Goal: Transaction & Acquisition: Book appointment/travel/reservation

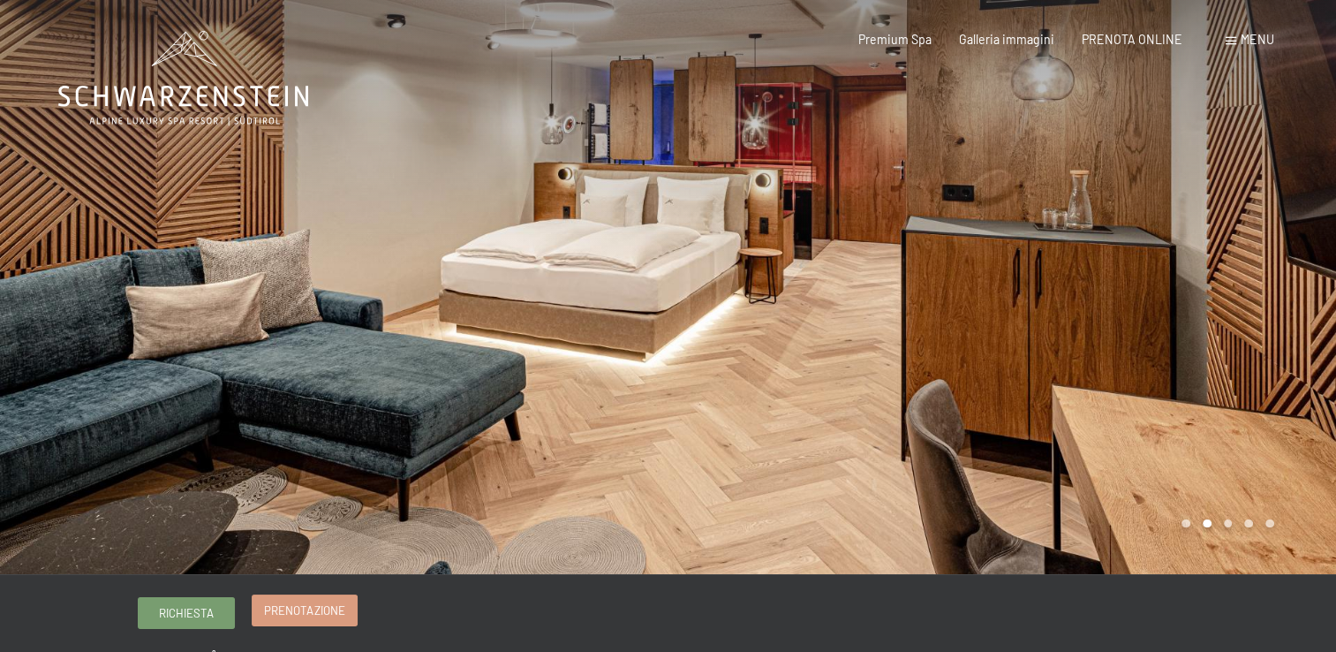
click at [294, 611] on span "Prenotazione" at bounding box center [304, 610] width 80 height 16
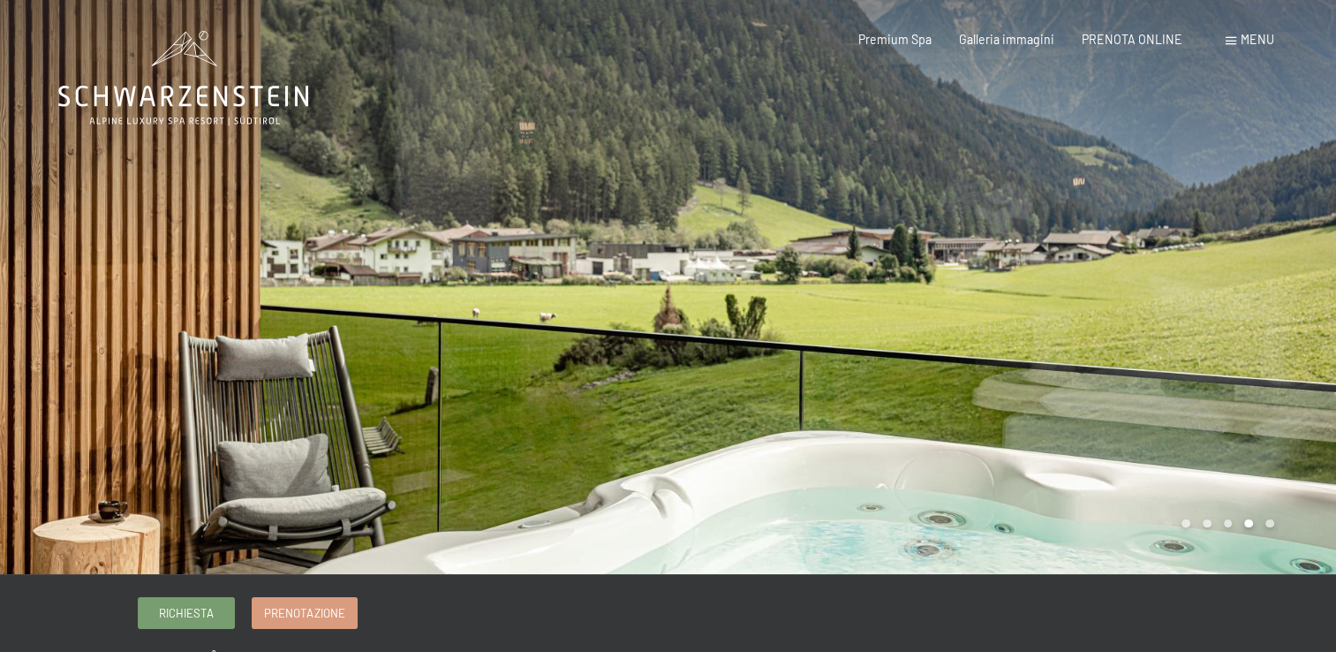
click at [1220, 447] on div at bounding box center [1003, 287] width 669 height 574
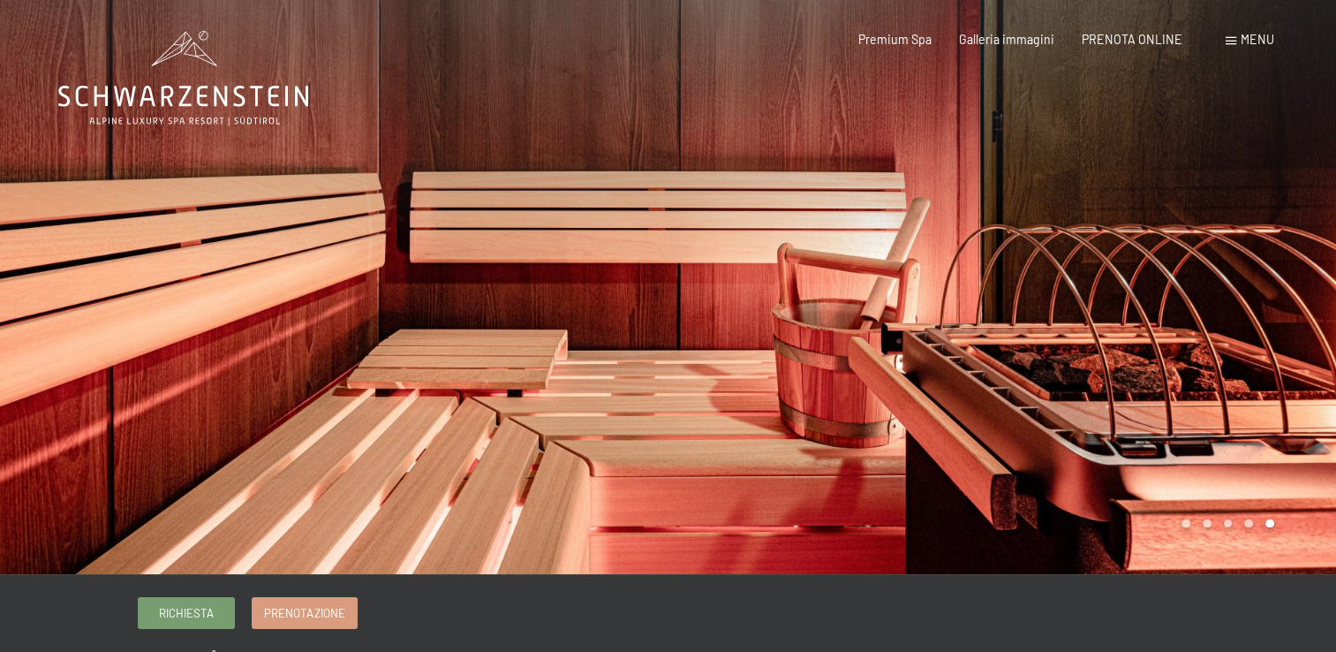
click at [1220, 447] on div at bounding box center [1003, 287] width 669 height 574
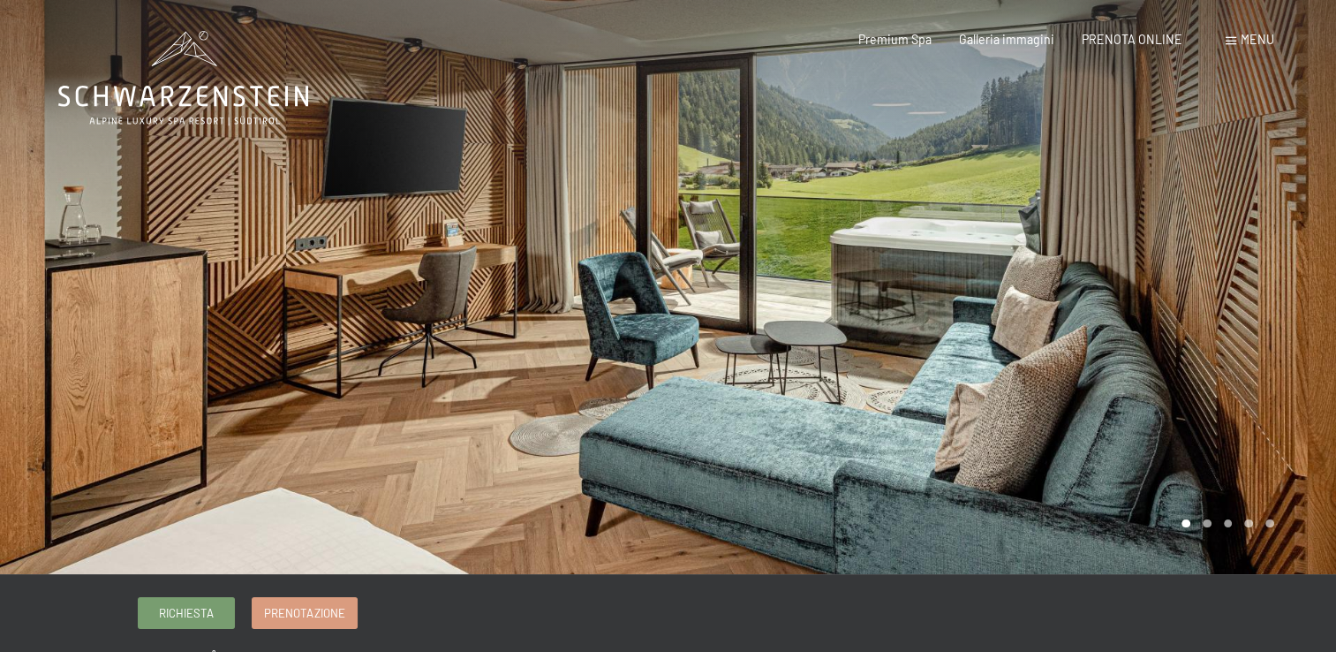
click at [1220, 447] on div at bounding box center [1003, 287] width 669 height 574
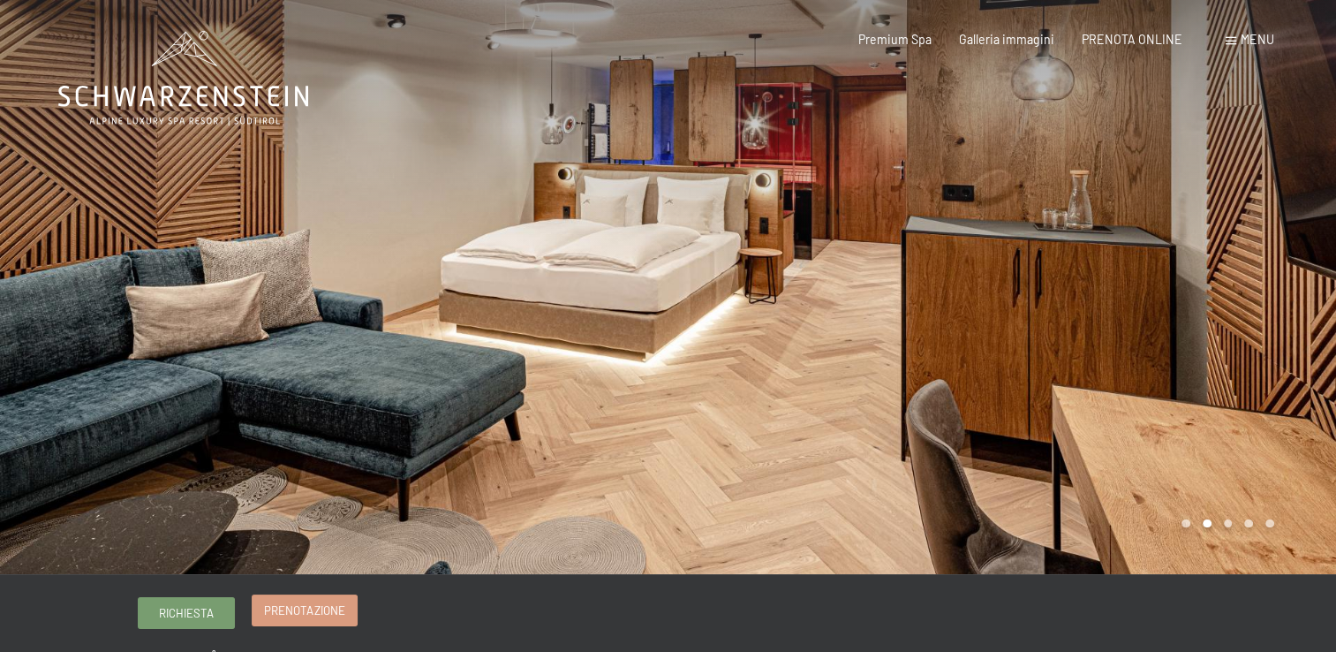
click at [298, 616] on span "Prenotazione" at bounding box center [304, 610] width 80 height 16
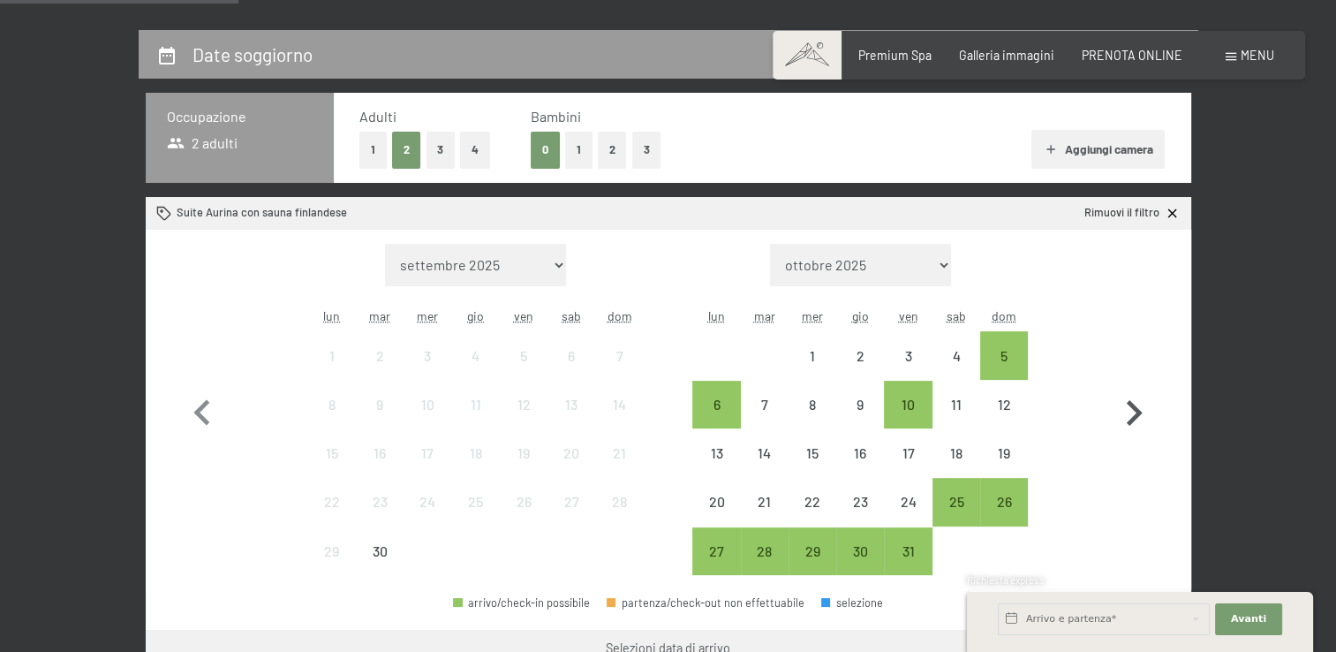
click at [1137, 414] on icon "button" at bounding box center [1135, 413] width 16 height 26
select select "2025-10-01"
select select "2025-11-01"
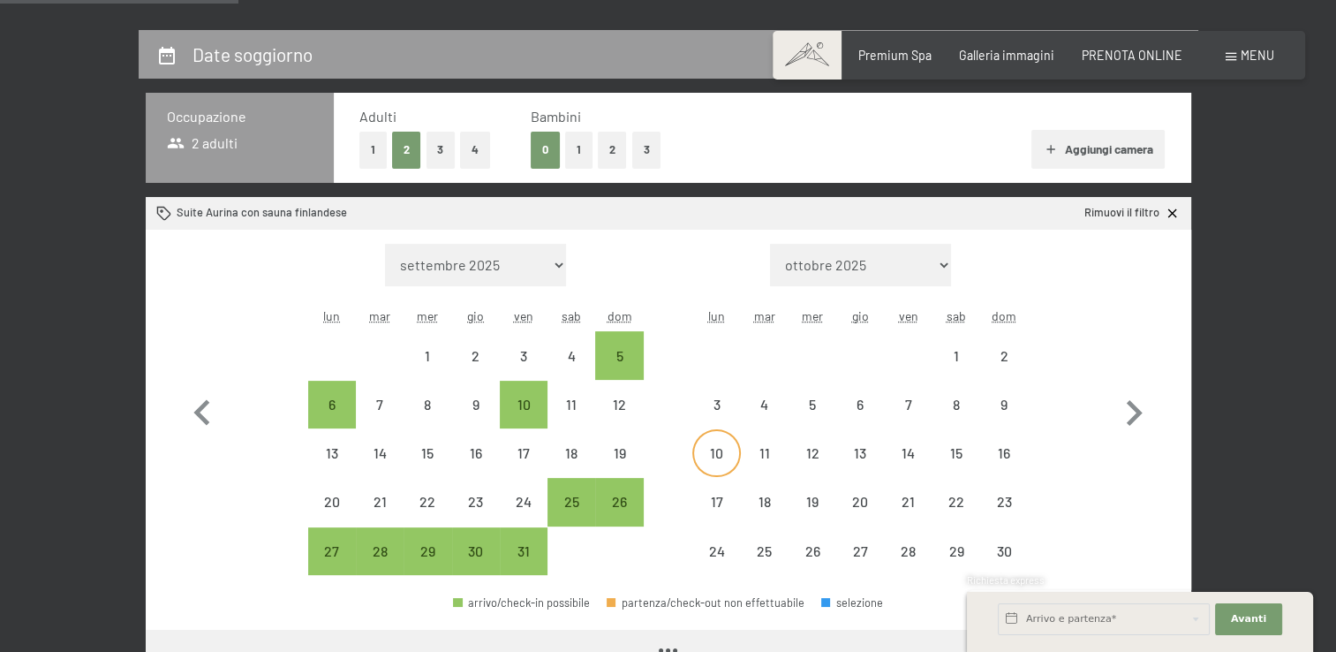
select select "2025-10-01"
select select "2025-11-01"
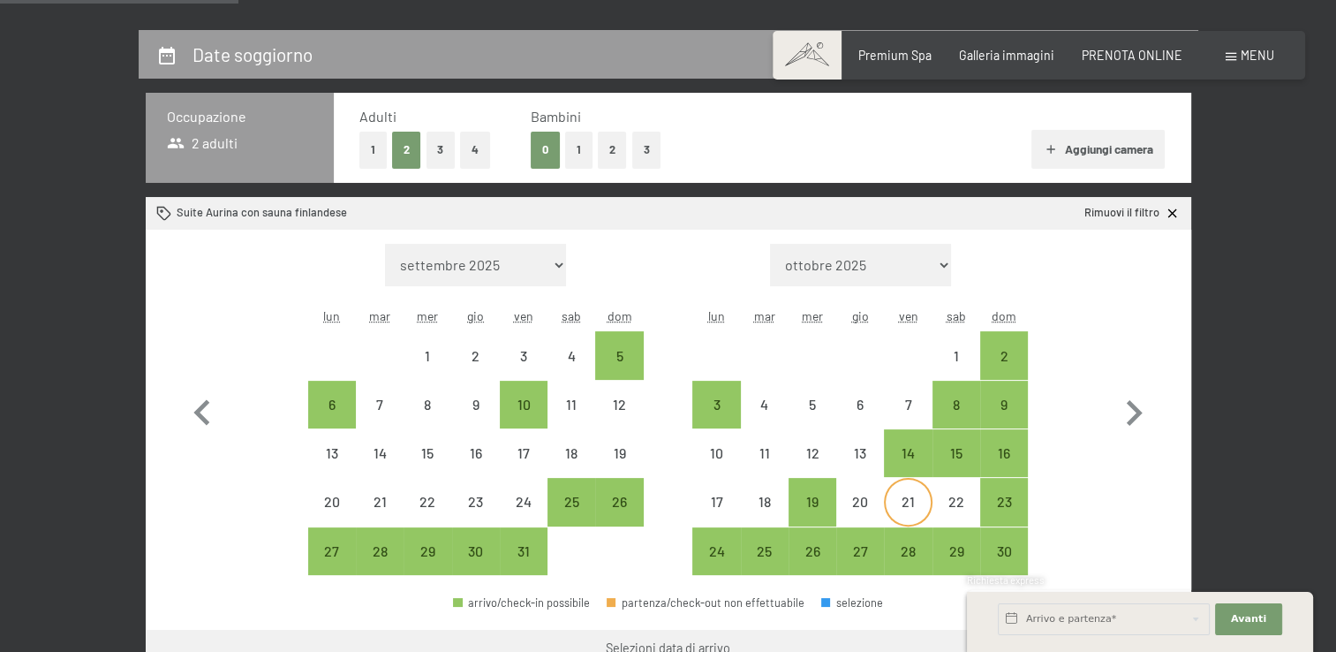
click at [906, 507] on div "21" at bounding box center [908, 517] width 44 height 44
select select "2025-10-01"
select select "2025-11-01"
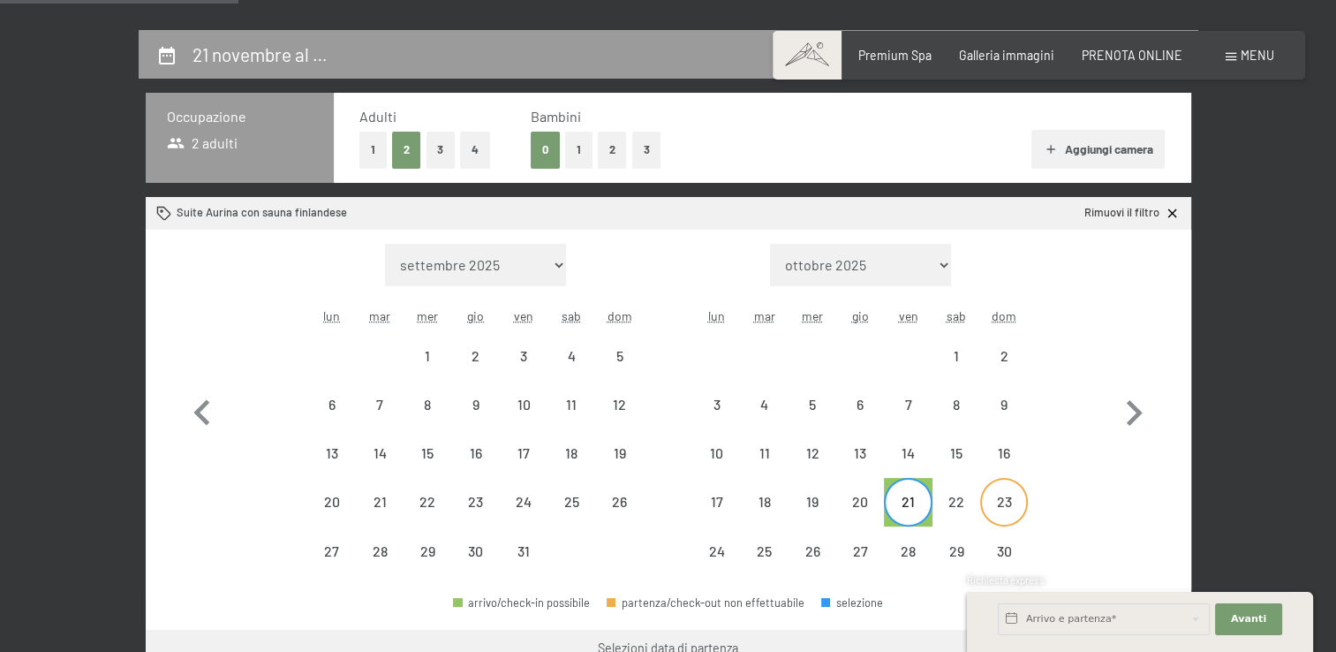
click at [1012, 507] on div "23" at bounding box center [1004, 517] width 44 height 44
select select "2025-10-01"
select select "2025-11-01"
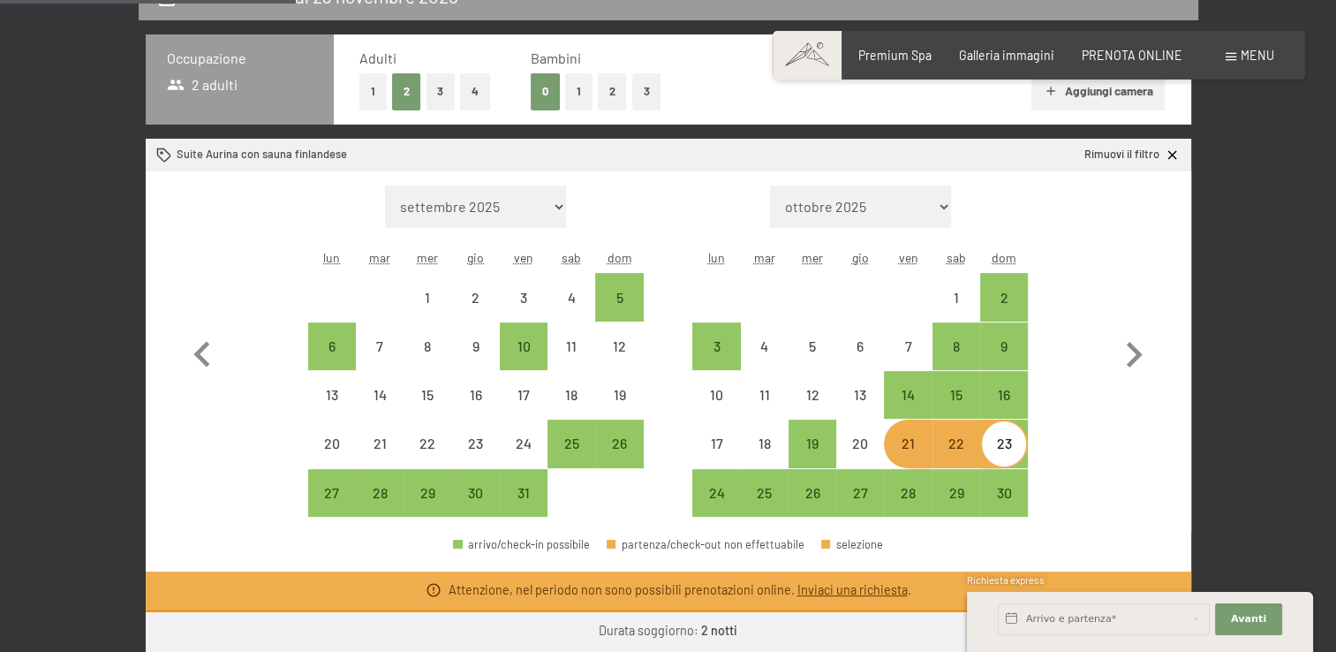
scroll to position [442, 0]
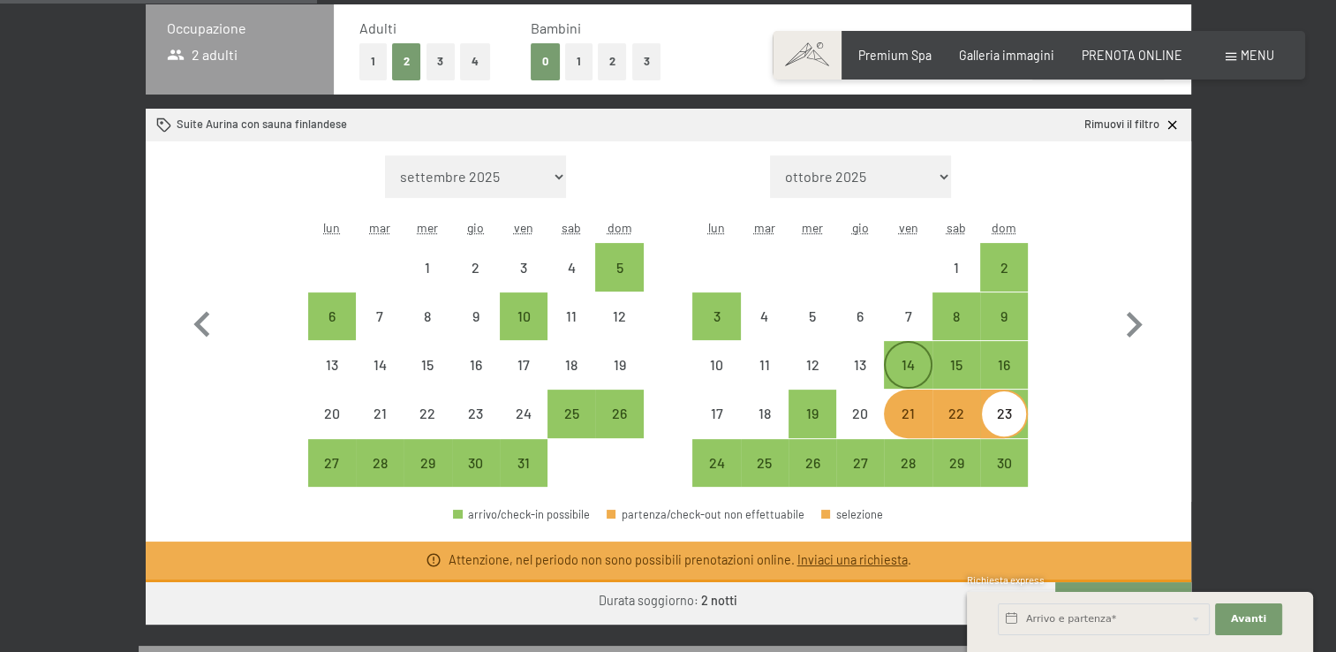
click at [901, 379] on div "14" at bounding box center [908, 380] width 44 height 44
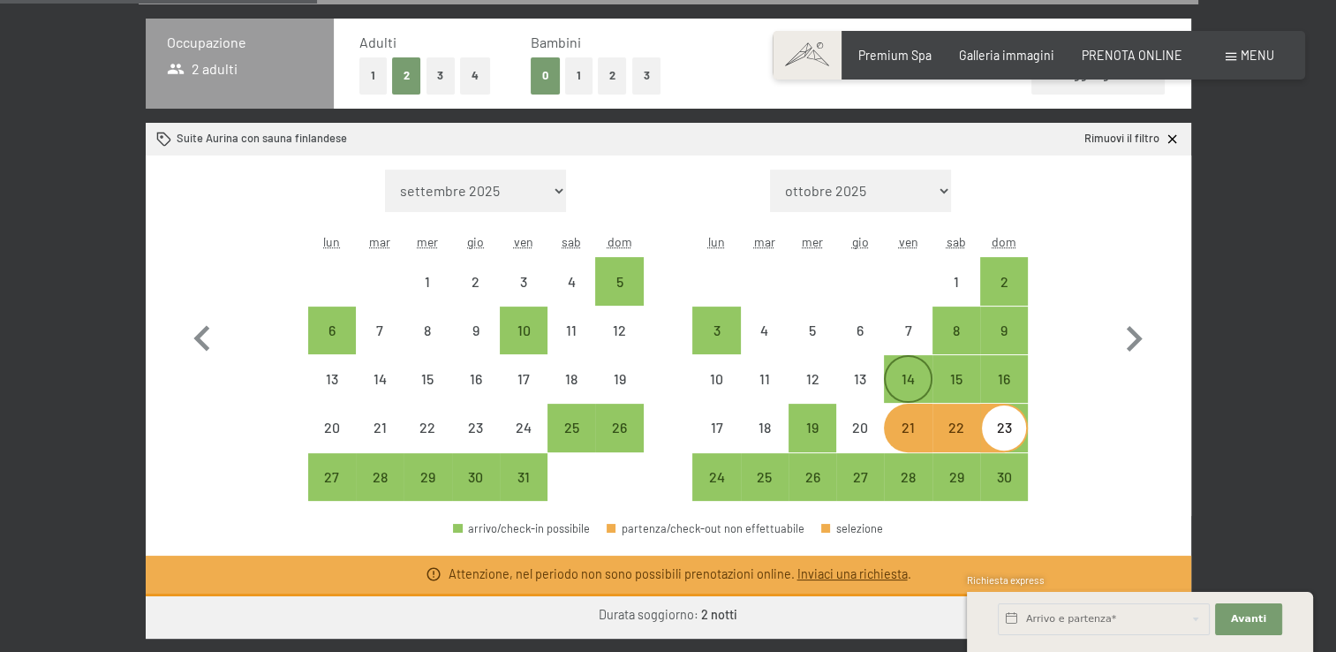
select select "2025-10-01"
select select "2025-11-01"
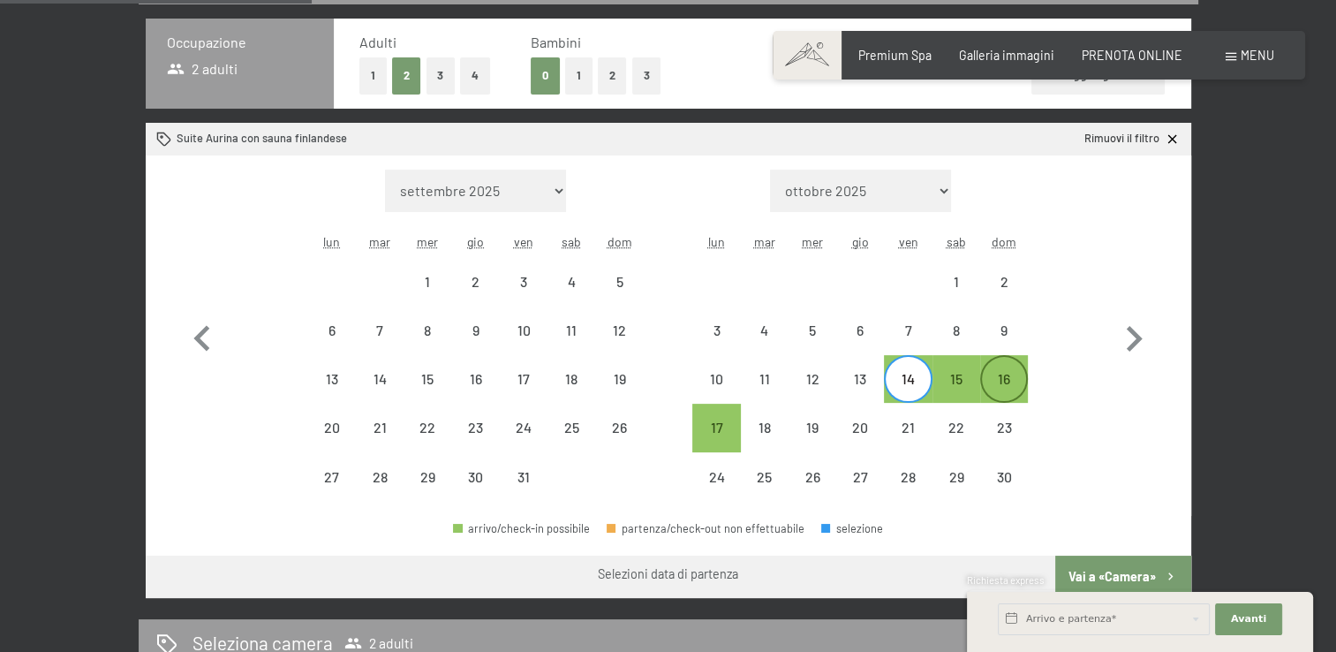
click at [1003, 384] on div "16" at bounding box center [1004, 394] width 44 height 44
select select "2025-10-01"
select select "2025-11-01"
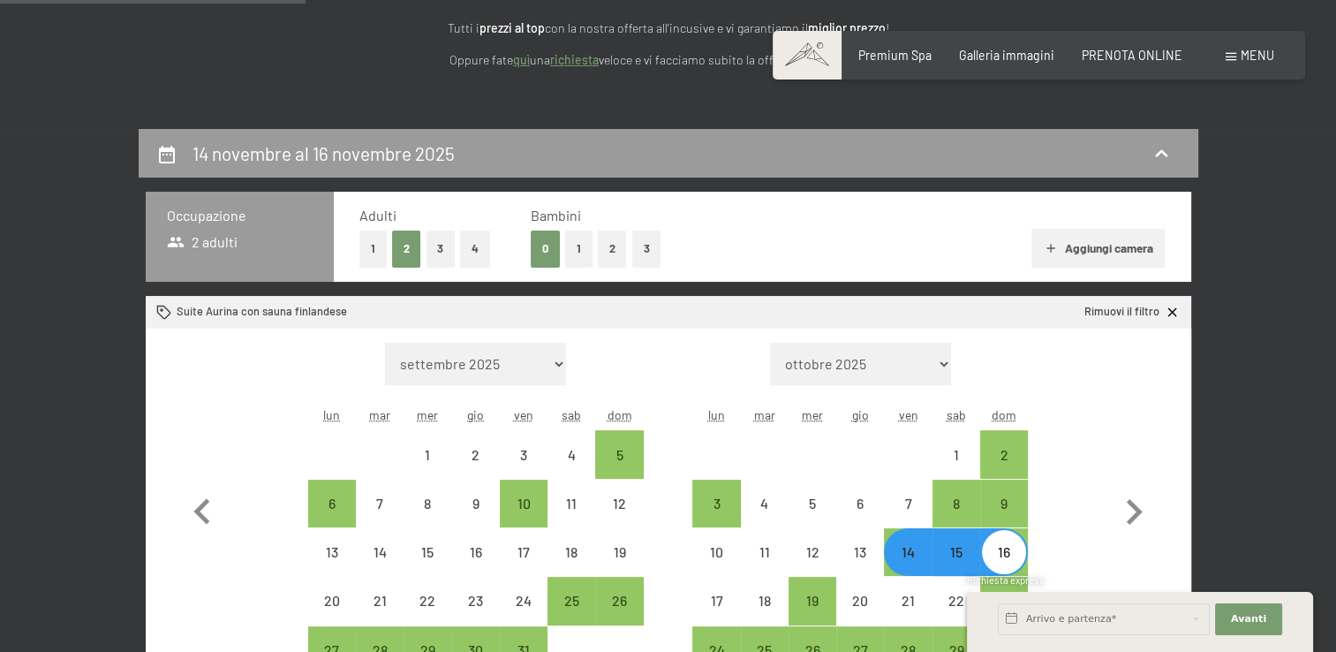
scroll to position [251, 0]
